Goal: Information Seeking & Learning: Learn about a topic

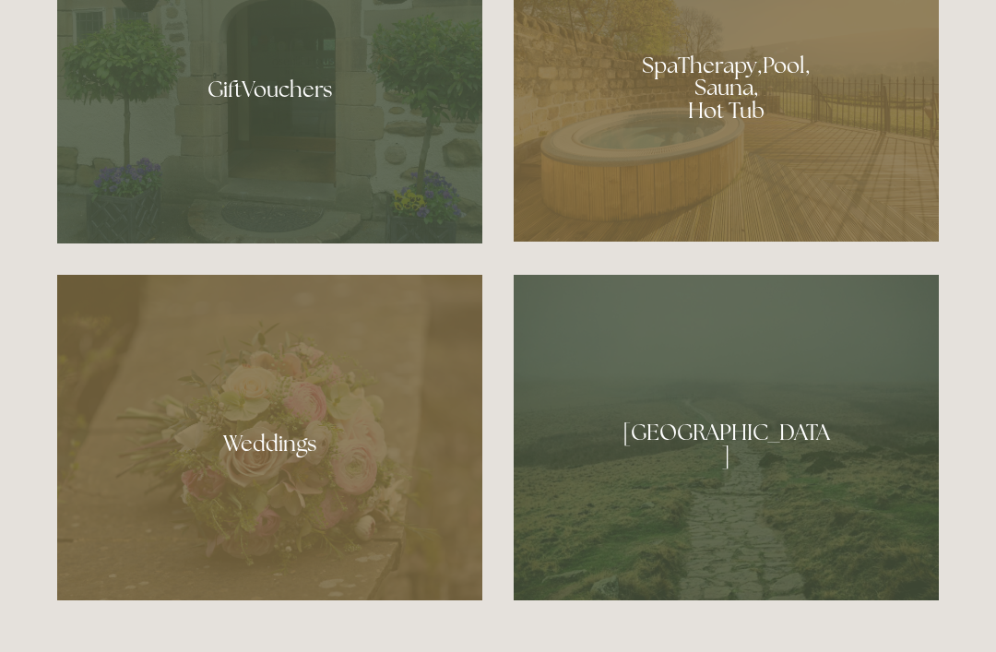
scroll to position [1543, 0]
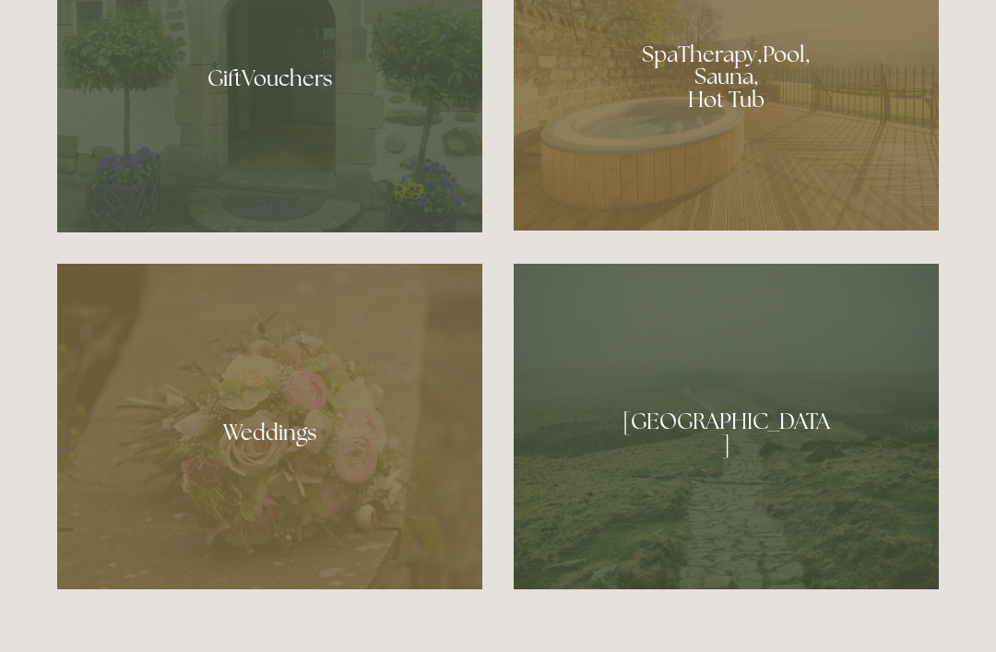
click at [734, 483] on div at bounding box center [726, 427] width 425 height 326
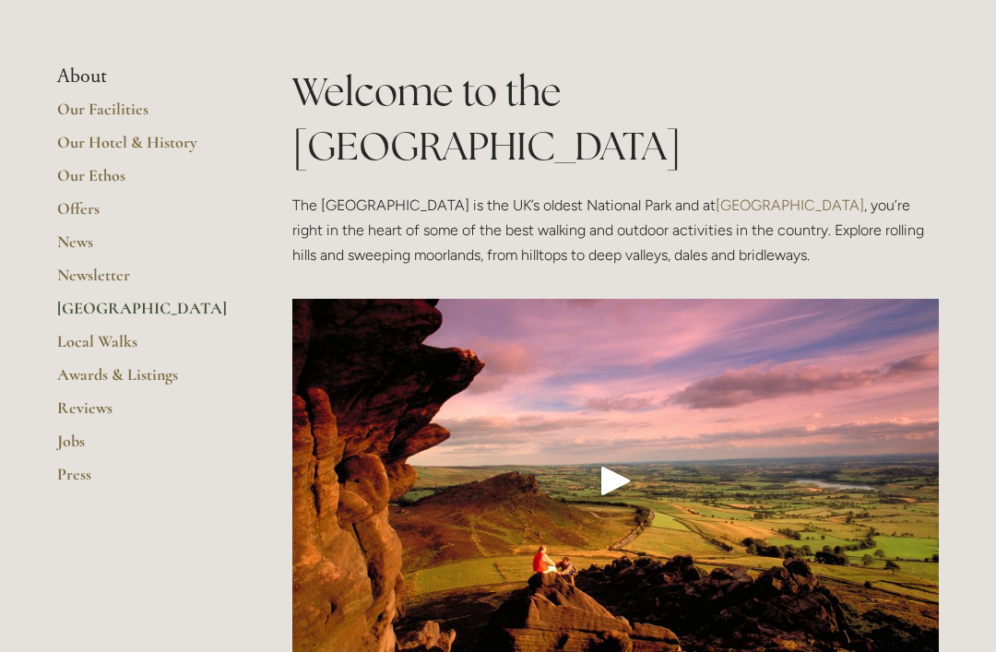
scroll to position [301, 0]
click at [113, 339] on link "Local Walks" at bounding box center [145, 347] width 176 height 33
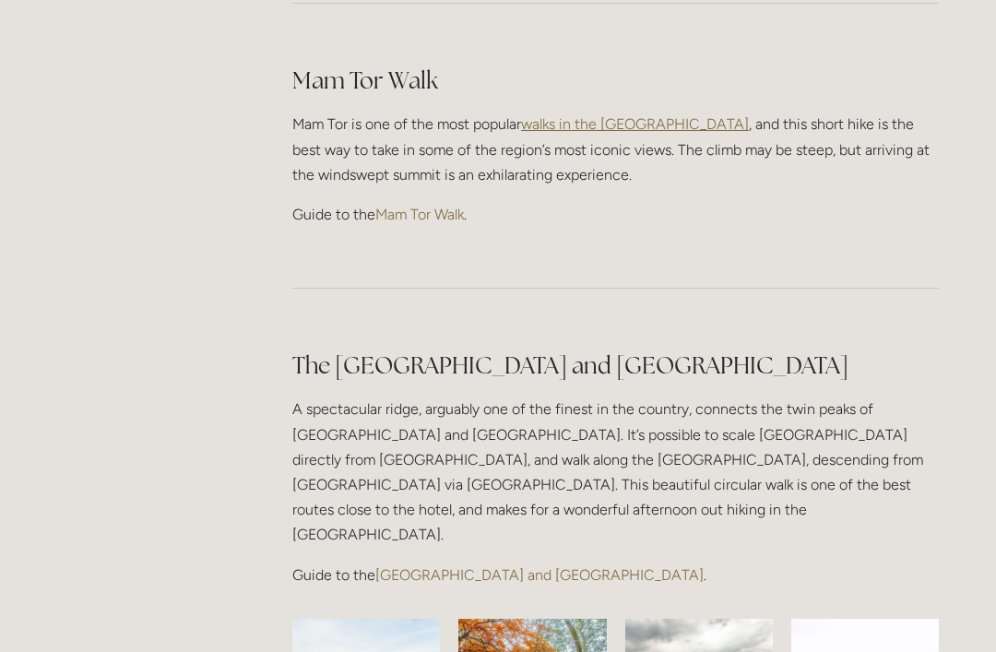
scroll to position [1212, 0]
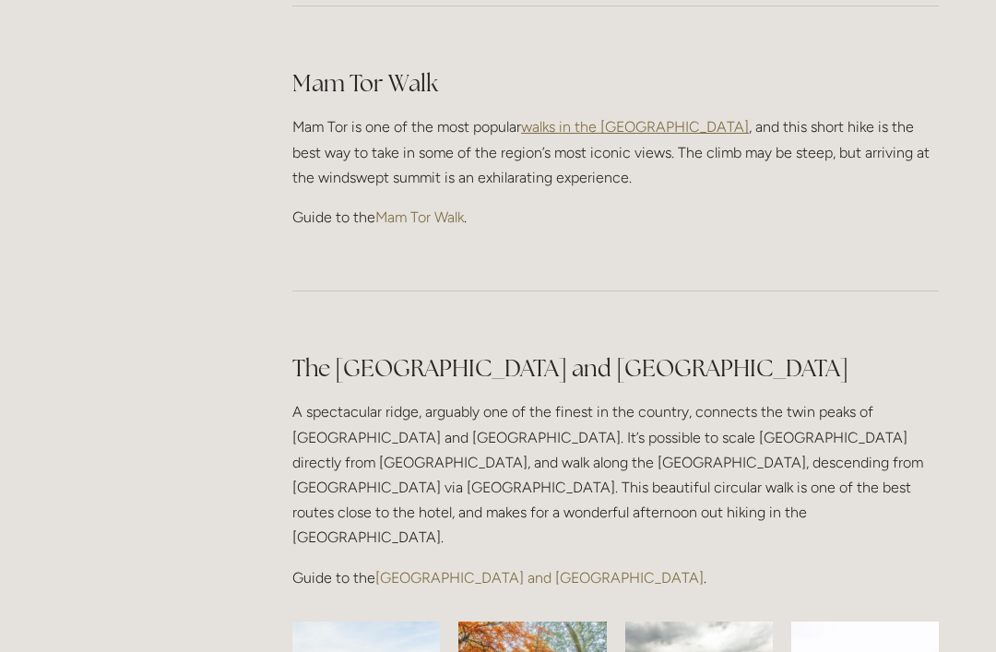
click at [506, 569] on link "[GEOGRAPHIC_DATA] and [GEOGRAPHIC_DATA]" at bounding box center [539, 578] width 328 height 18
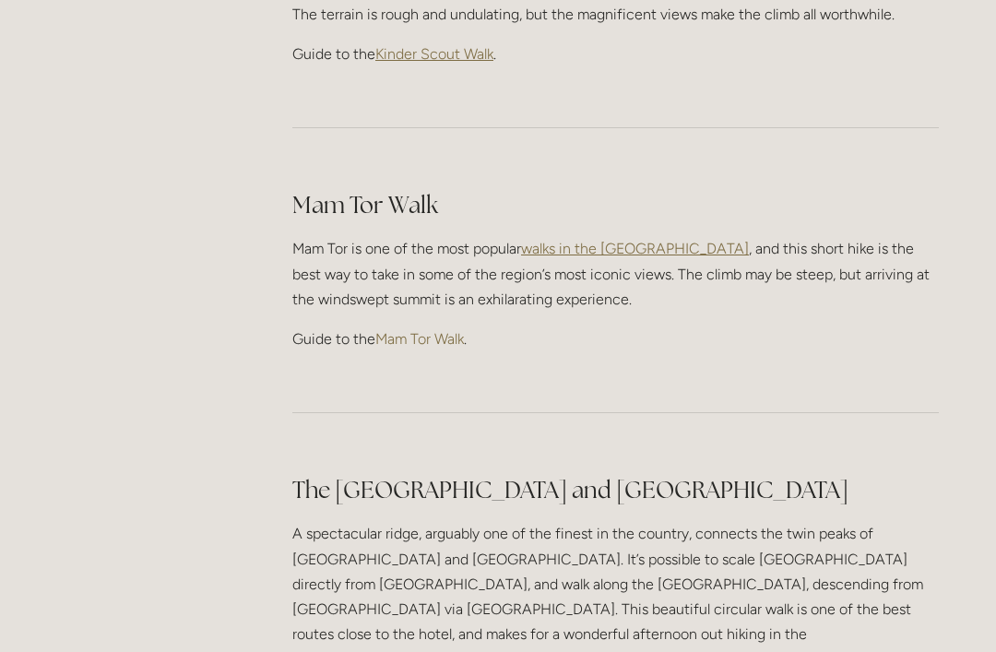
scroll to position [1090, 0]
click at [452, 330] on link "Mam Tor Walk" at bounding box center [419, 339] width 89 height 18
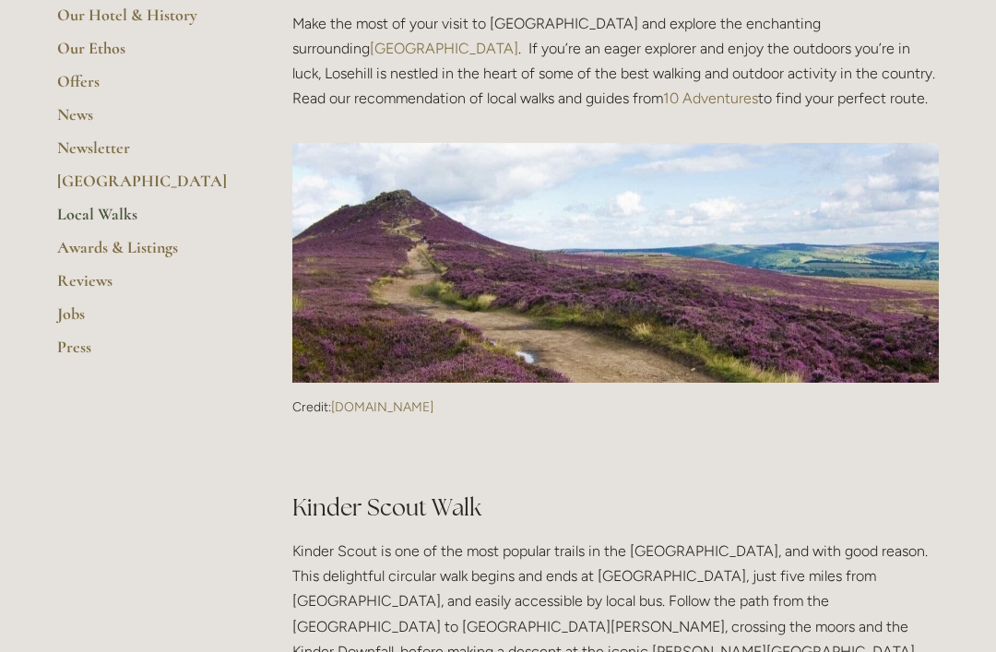
scroll to position [428, 0]
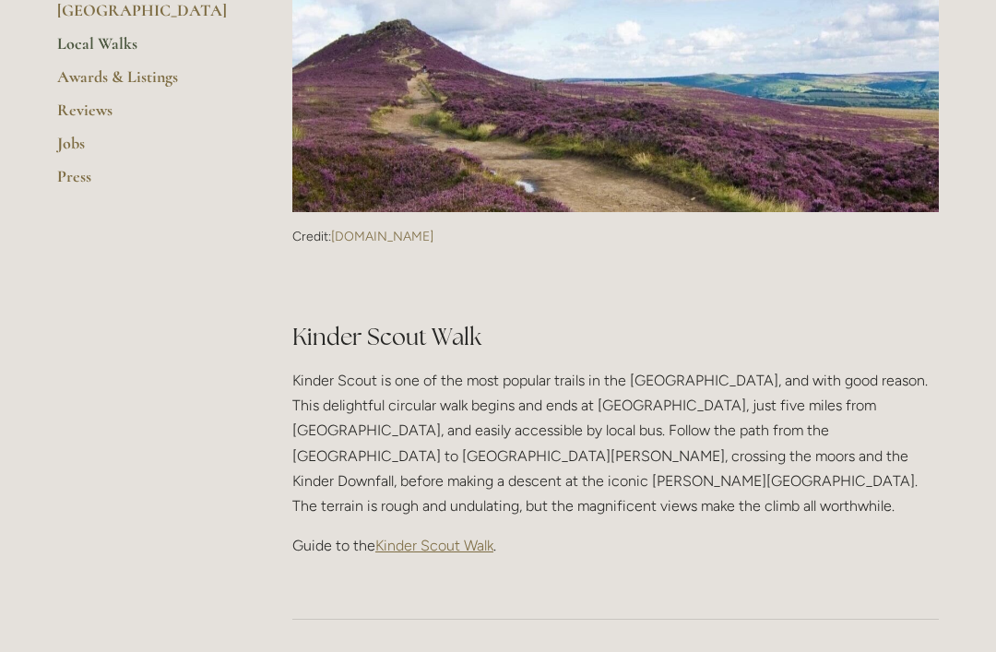
click at [459, 537] on span "Kinder Scout Walk" at bounding box center [434, 546] width 118 height 18
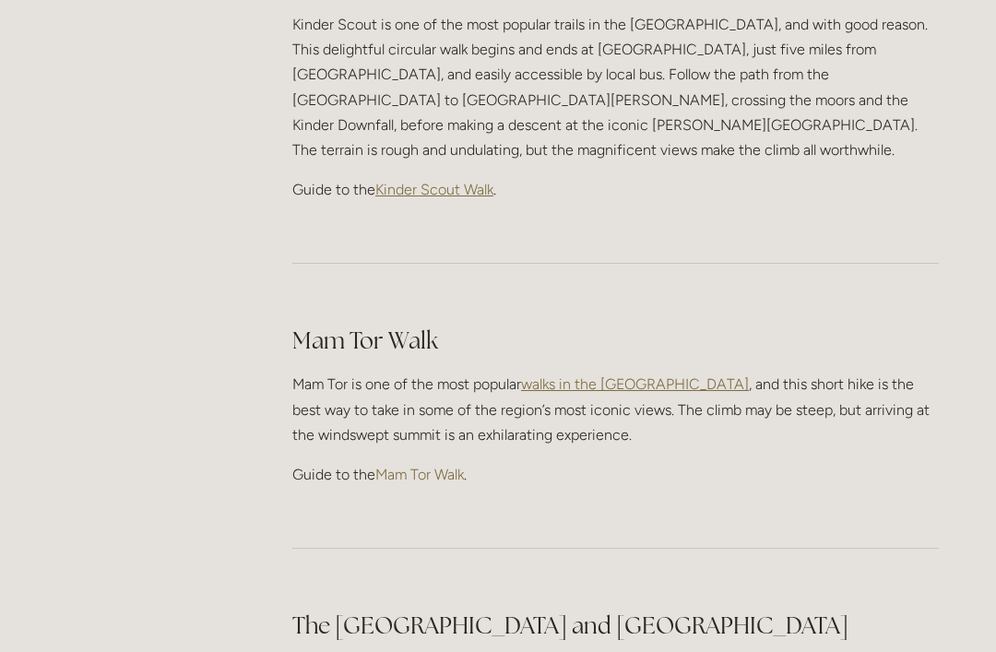
scroll to position [955, 0]
click at [434, 466] on link "Mam Tor Walk" at bounding box center [419, 475] width 89 height 18
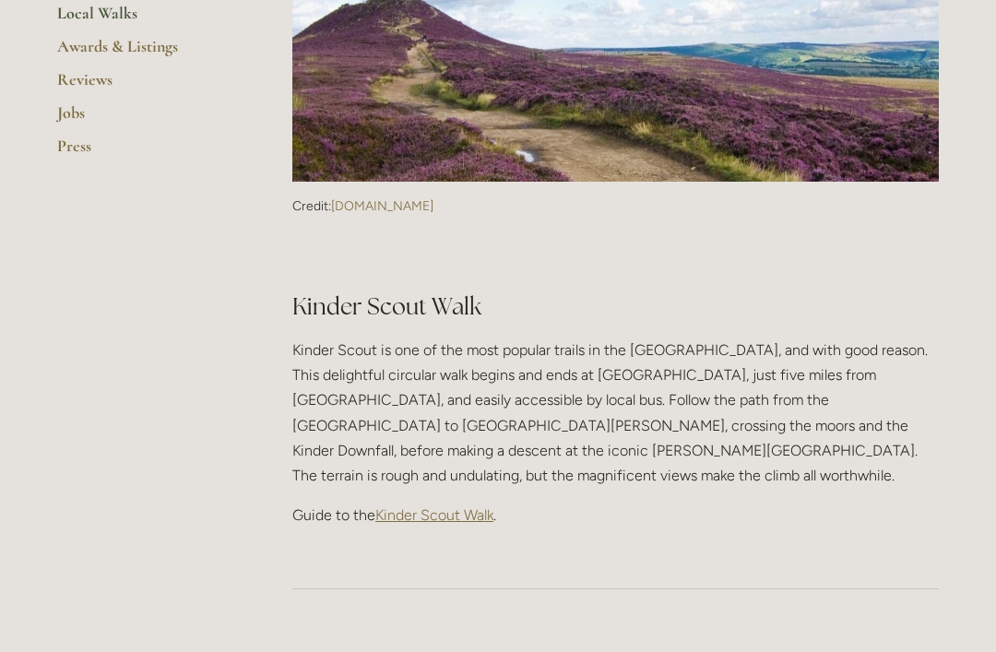
scroll to position [629, 0]
click at [455, 506] on span "Kinder Scout Walk" at bounding box center [434, 515] width 118 height 18
